Goal: Information Seeking & Learning: Check status

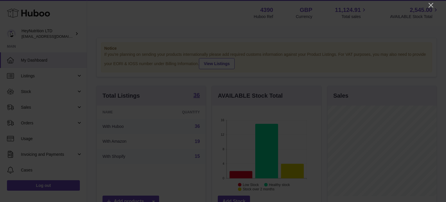
scroll to position [91, 109]
click at [434, 5] on icon "Close" at bounding box center [430, 5] width 7 height 7
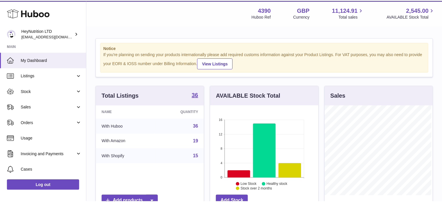
scroll to position [290308, 290290]
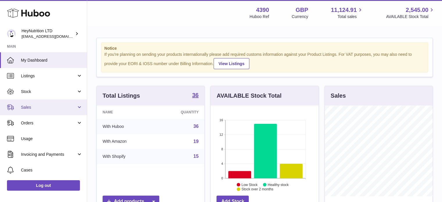
click at [35, 106] on span "Sales" at bounding box center [48, 108] width 55 height 6
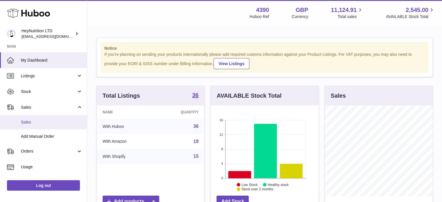
click at [35, 119] on link "Sales" at bounding box center [43, 122] width 87 height 14
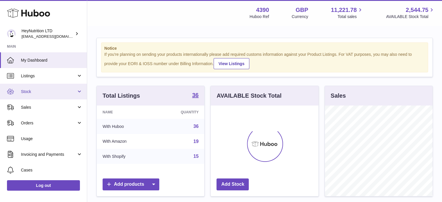
scroll to position [91, 108]
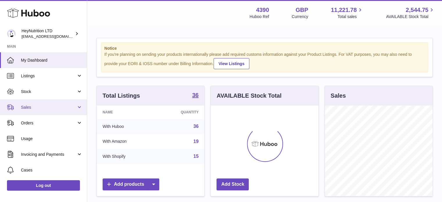
click at [52, 109] on span "Sales" at bounding box center [48, 108] width 55 height 6
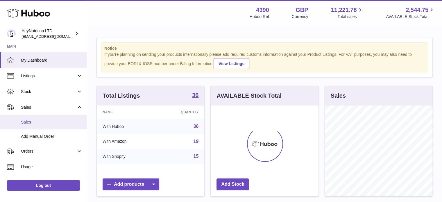
click at [50, 120] on span "Sales" at bounding box center [52, 122] width 62 height 6
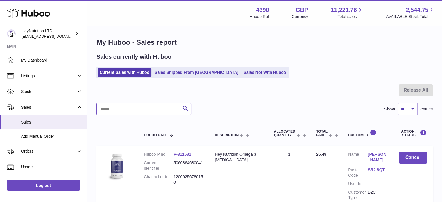
click at [143, 105] on input "text" at bounding box center [143, 109] width 95 height 12
paste input "**********"
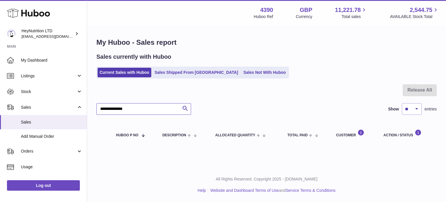
type input "**********"
